Goal: Task Accomplishment & Management: Manage account settings

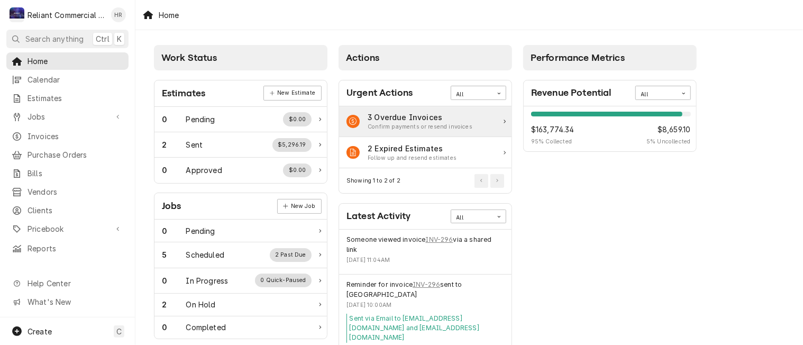
click at [471, 121] on div "3 Overdue Invoices Confirm payments or resend invoices" at bounding box center [425, 121] width 172 height 31
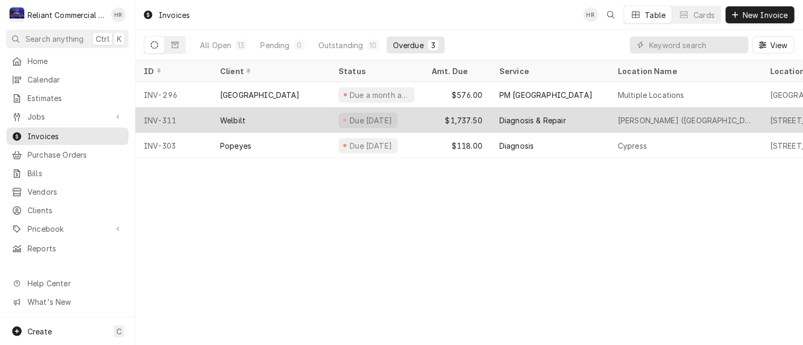
click at [278, 116] on div "Welbilt" at bounding box center [271, 119] width 118 height 25
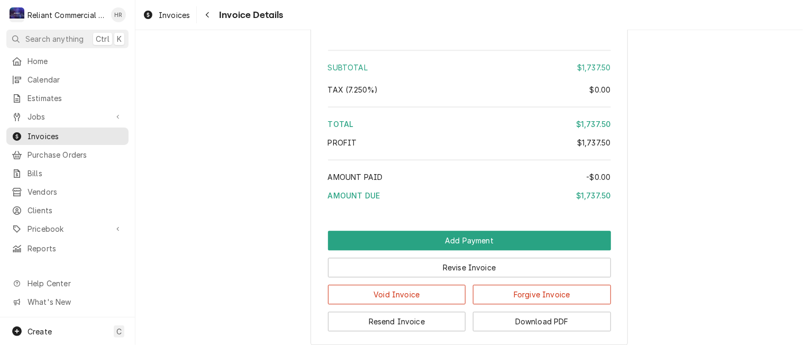
scroll to position [1334, 0]
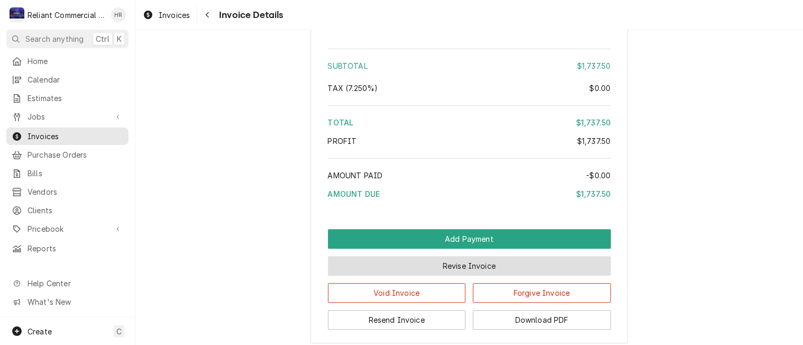
click at [463, 275] on button "Revise Invoice" at bounding box center [469, 266] width 283 height 20
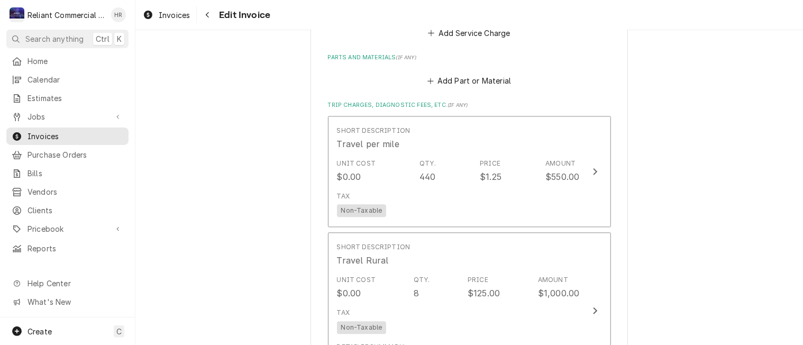
scroll to position [1108, 0]
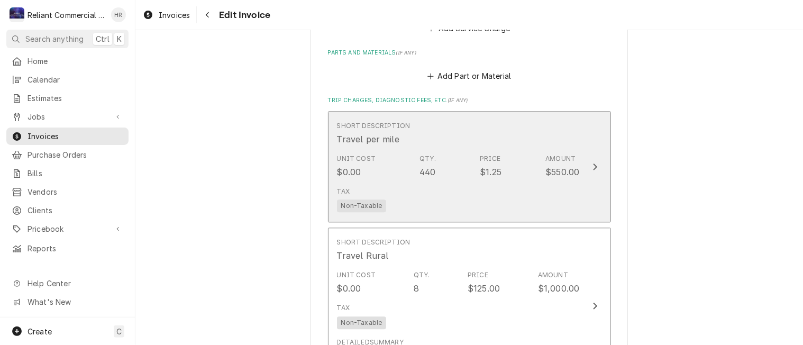
click at [529, 204] on div "Tax Non-Taxable" at bounding box center [458, 199] width 243 height 34
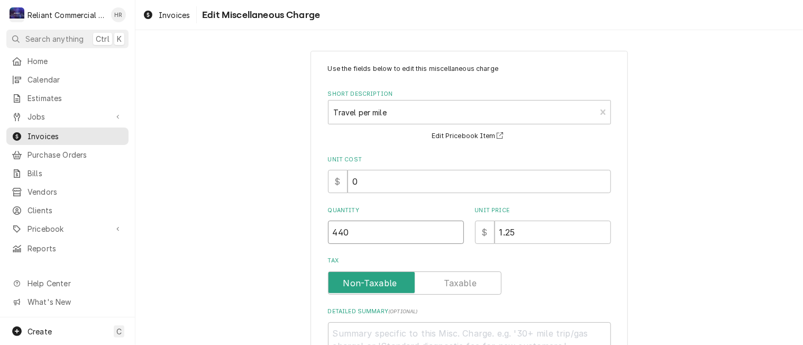
click at [387, 234] on input "440" at bounding box center [396, 231] width 136 height 23
type textarea "x"
type input "44"
type textarea "x"
type input "4"
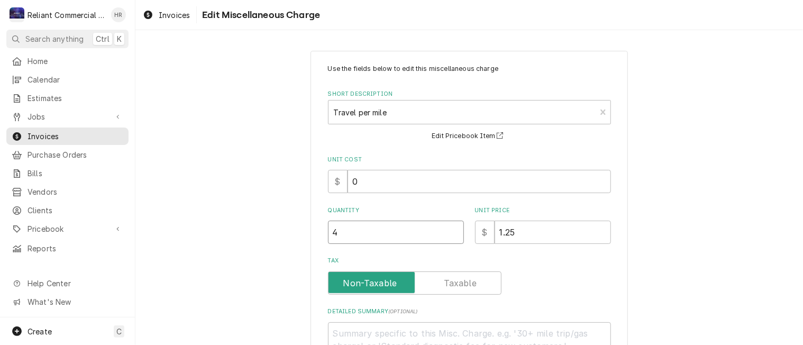
type textarea "x"
type input "3"
type textarea "x"
type input "30"
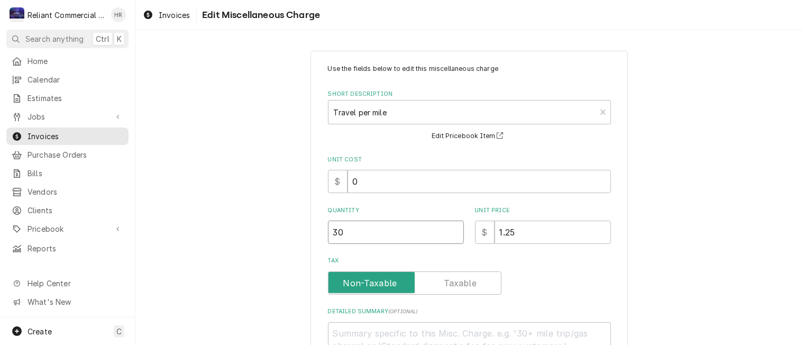
type textarea "x"
type input "300"
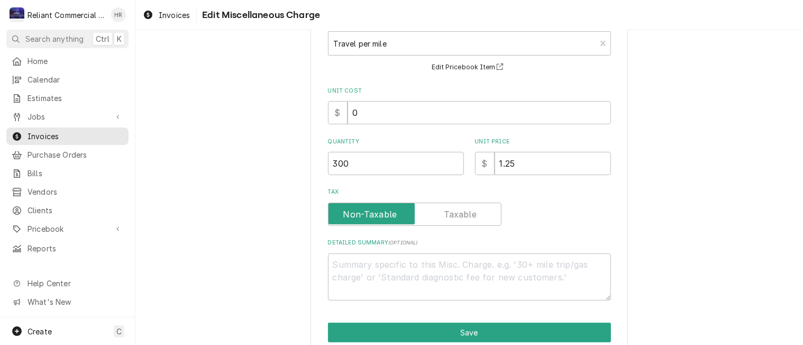
scroll to position [115, 0]
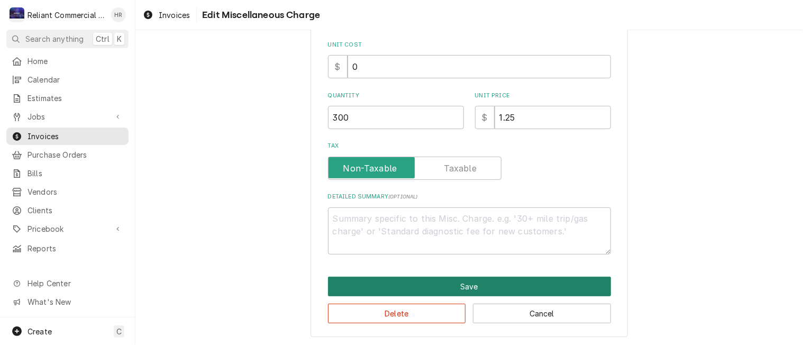
click at [483, 286] on button "Save" at bounding box center [469, 287] width 283 height 20
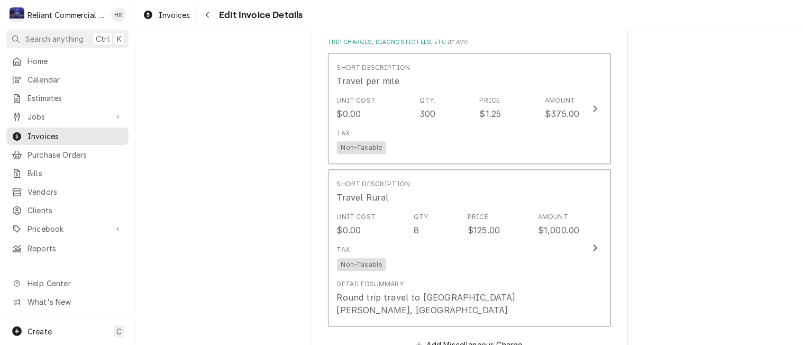
scroll to position [1169, 0]
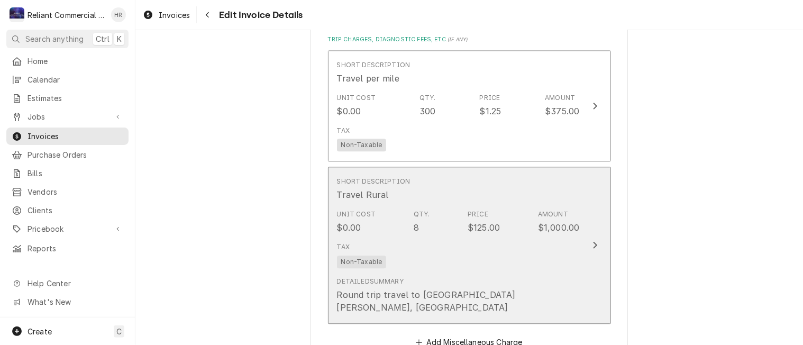
click at [495, 278] on div "Detailed Summary Round trip travel to Fort Bragg, CA" at bounding box center [458, 294] width 243 height 45
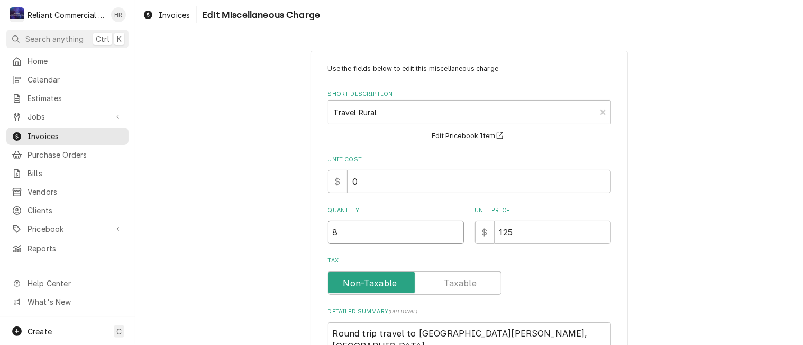
click at [354, 235] on input "8" at bounding box center [396, 231] width 136 height 23
type textarea "x"
type input "5"
click at [622, 294] on div "Use the fields below to edit this miscellaneous charge Short Description Travel…" at bounding box center [468, 251] width 317 height 401
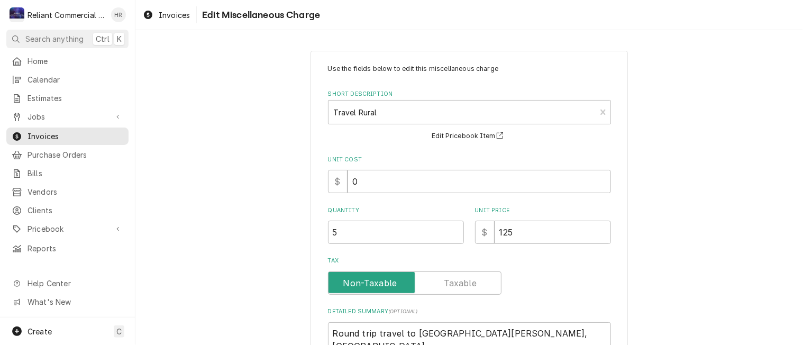
scroll to position [115, 0]
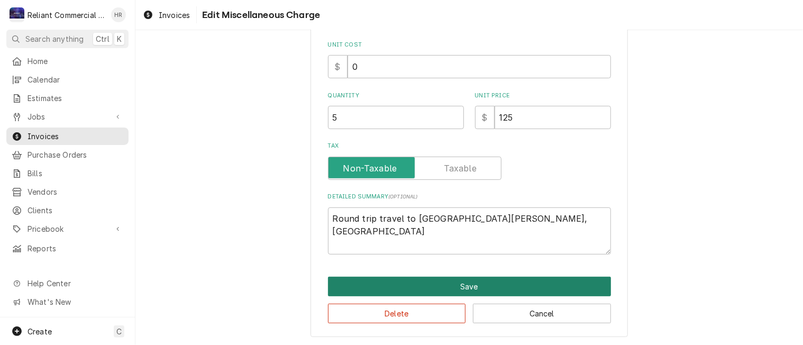
click at [463, 284] on button "Save" at bounding box center [469, 287] width 283 height 20
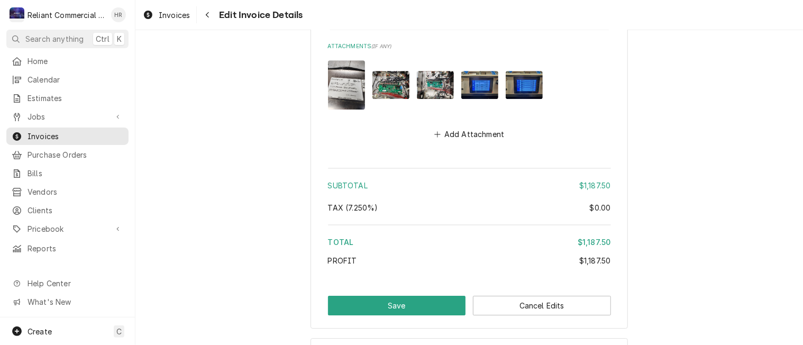
scroll to position [1677, 0]
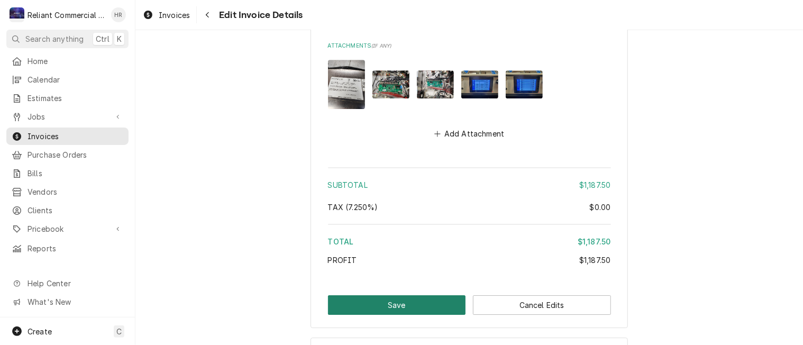
click at [385, 295] on button "Save" at bounding box center [397, 305] width 138 height 20
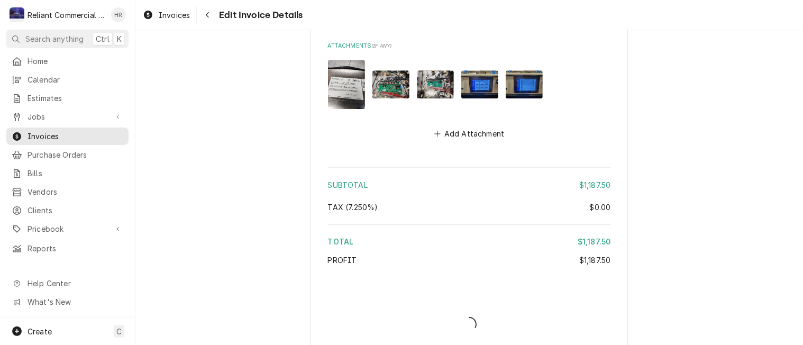
type textarea "x"
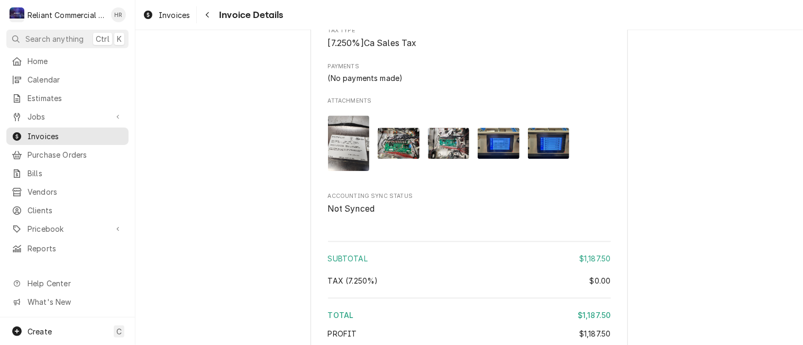
scroll to position [1411, 0]
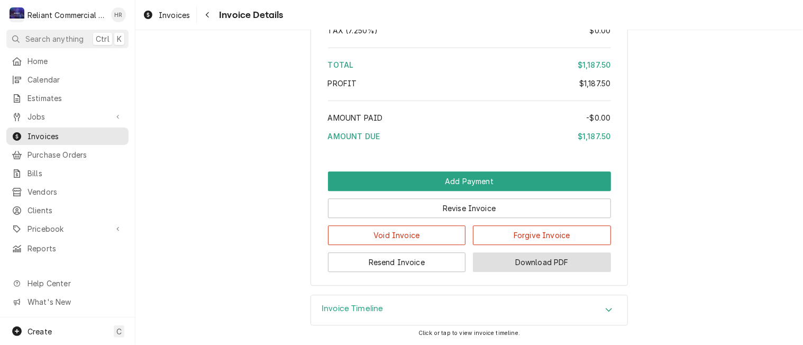
click at [526, 263] on button "Download PDF" at bounding box center [542, 262] width 138 height 20
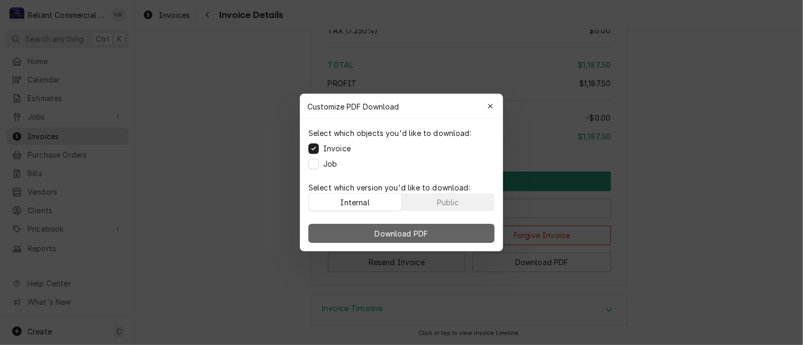
click at [402, 232] on span "Download PDF" at bounding box center [402, 233] width 58 height 11
